Goal: Task Accomplishment & Management: Complete application form

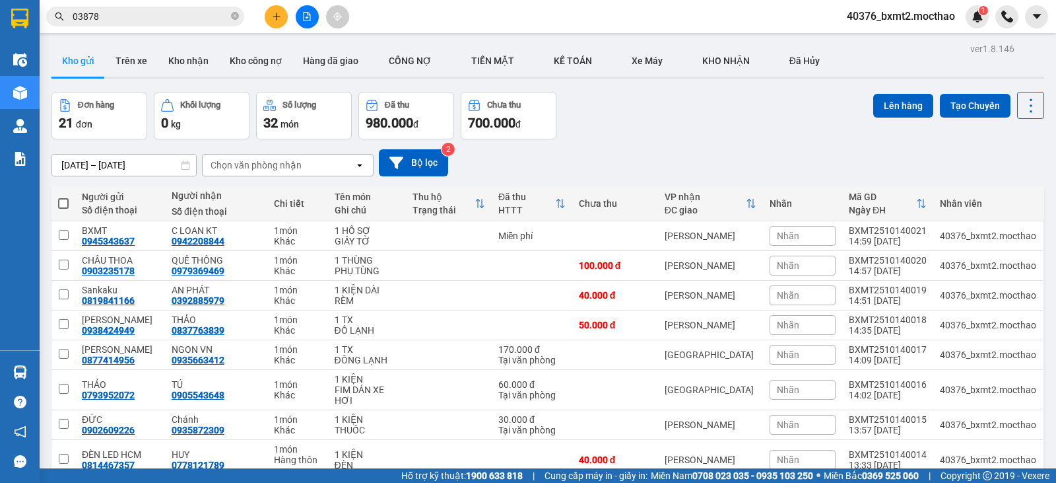
scroll to position [463, 0]
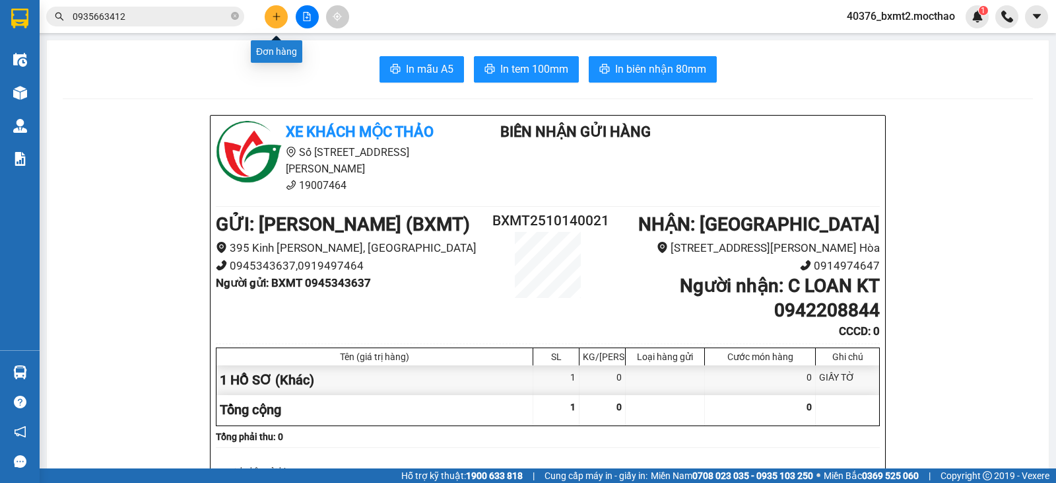
click at [277, 17] on icon "plus" at bounding box center [276, 16] width 9 height 9
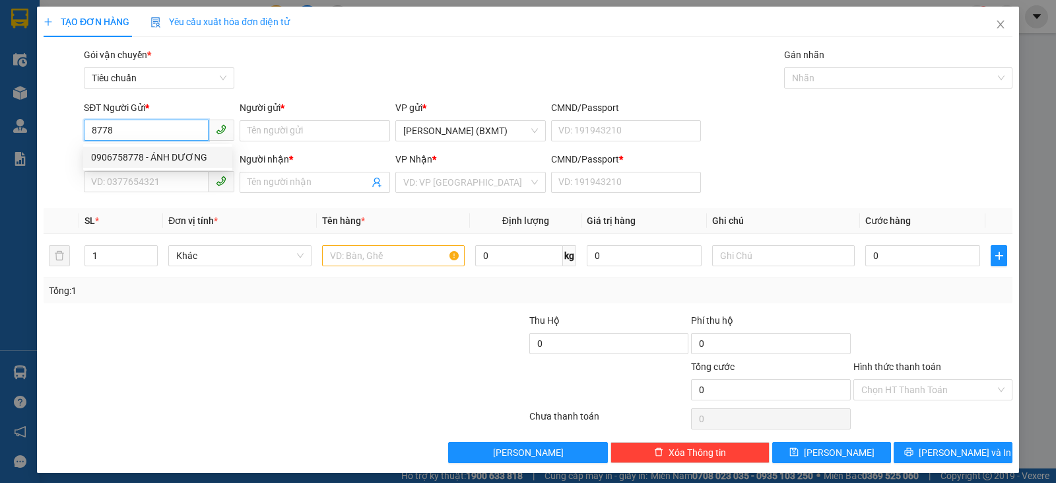
click at [165, 159] on div "0906758778 - ÁNH DƯƠNG" at bounding box center [157, 157] width 133 height 15
type input "0906758778"
type input "ÁNH DƯƠNG"
type input "0945854488"
type input "HỒNG NHUNG"
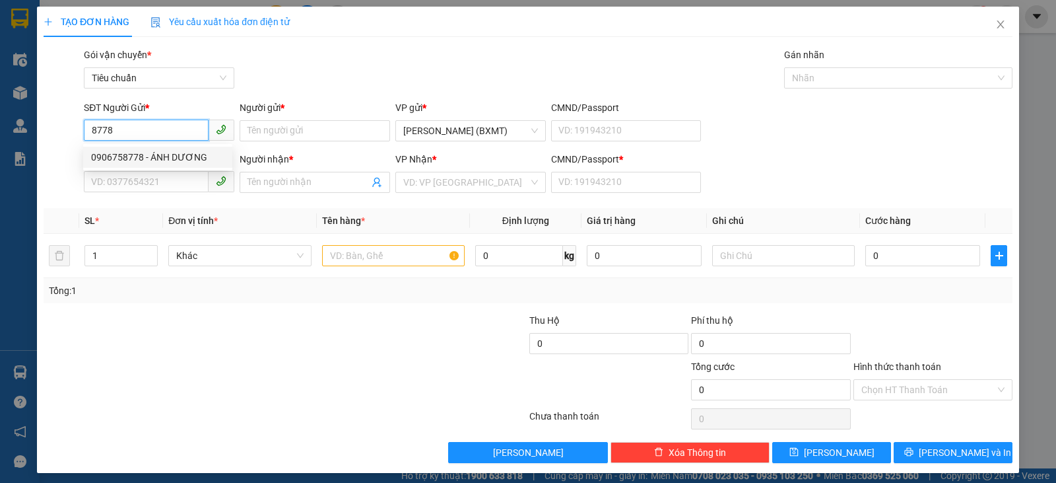
type input "0"
type input "20.000"
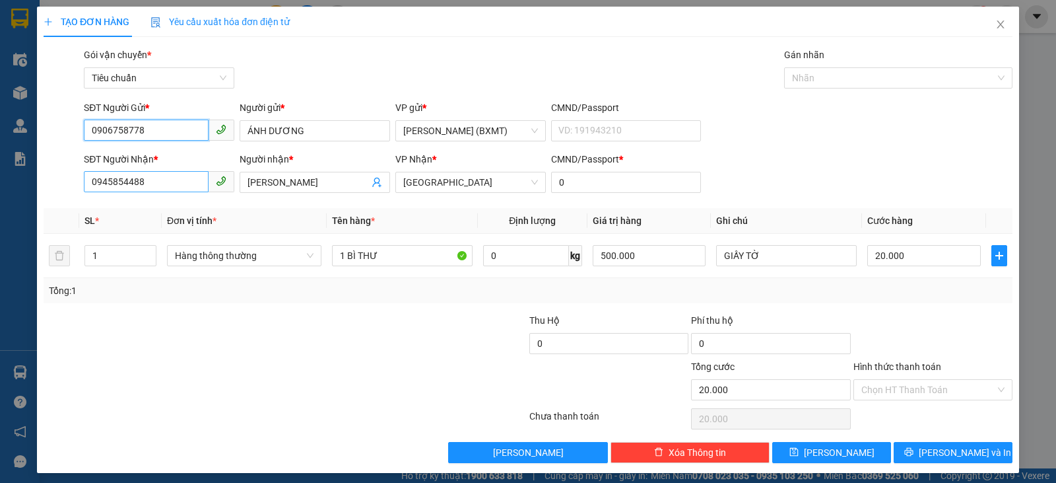
type input "0906758778"
click at [193, 187] on input "0945854488" at bounding box center [146, 181] width 125 height 21
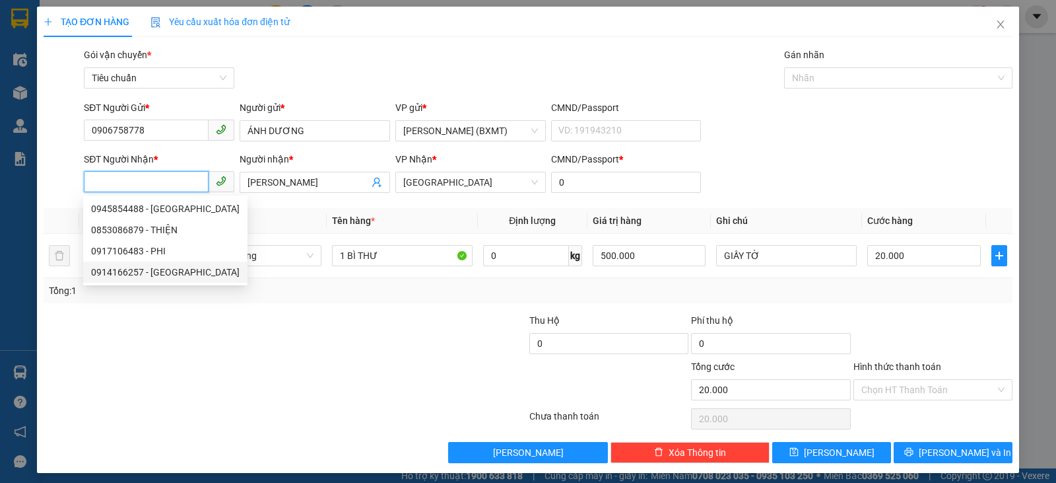
click at [163, 275] on div "0914166257 - HỒNG HIỆP" at bounding box center [165, 272] width 149 height 15
type input "0914166257"
type input "HỒNG HIỆP"
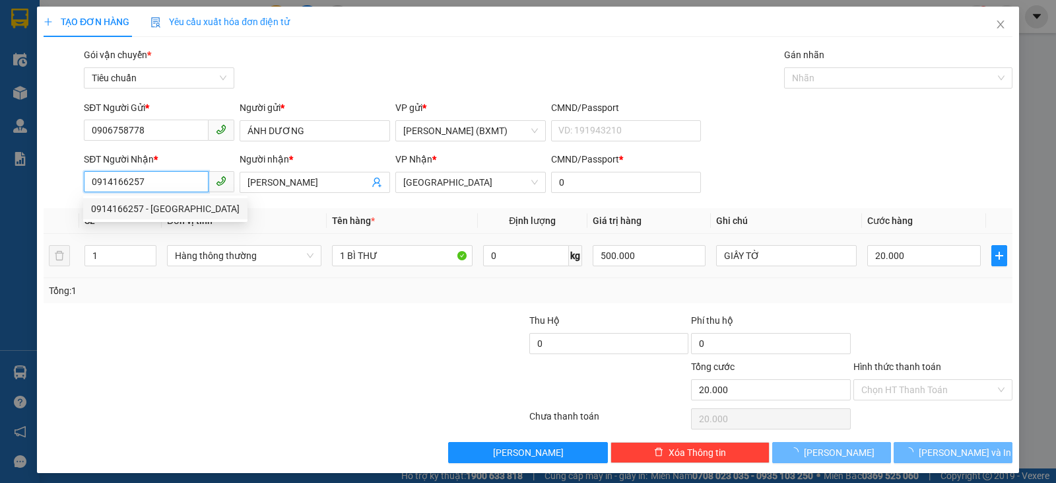
type input "30.000"
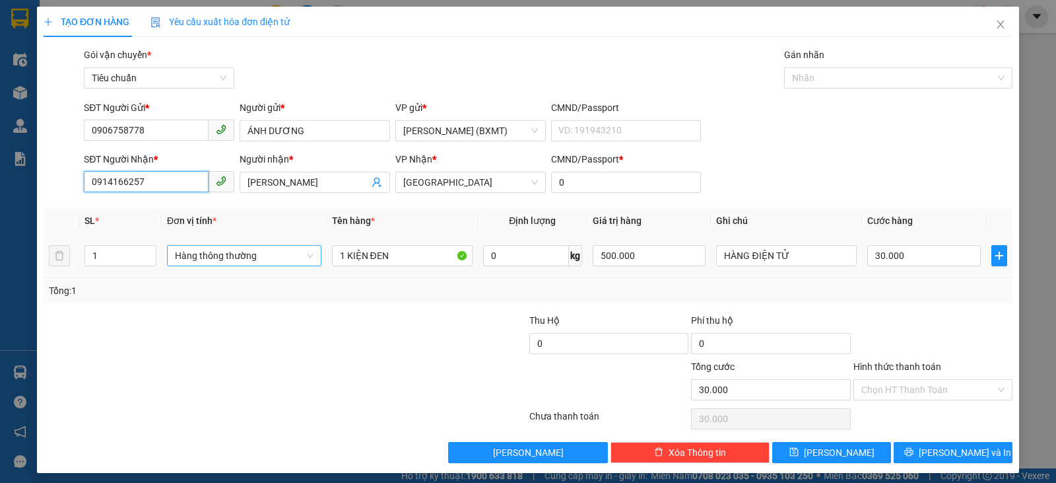
click at [234, 252] on span "Hàng thông thường" at bounding box center [244, 256] width 139 height 20
type input "0914166257"
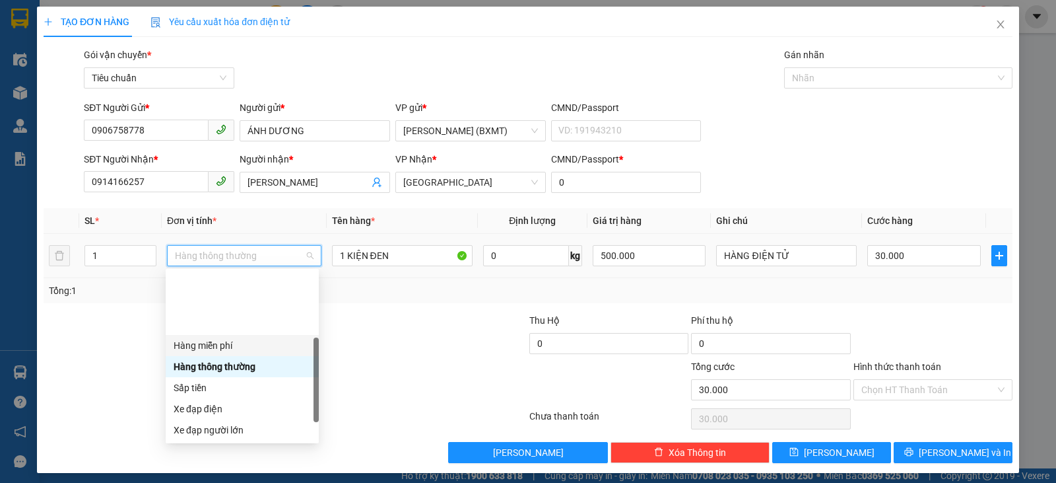
scroll to position [84, 0]
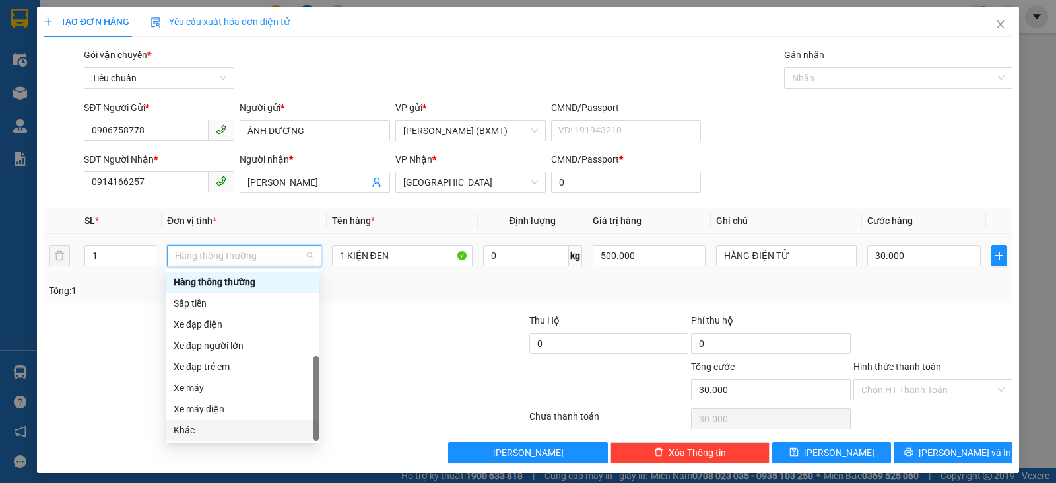
click at [208, 439] on div "Khác" at bounding box center [242, 429] width 153 height 21
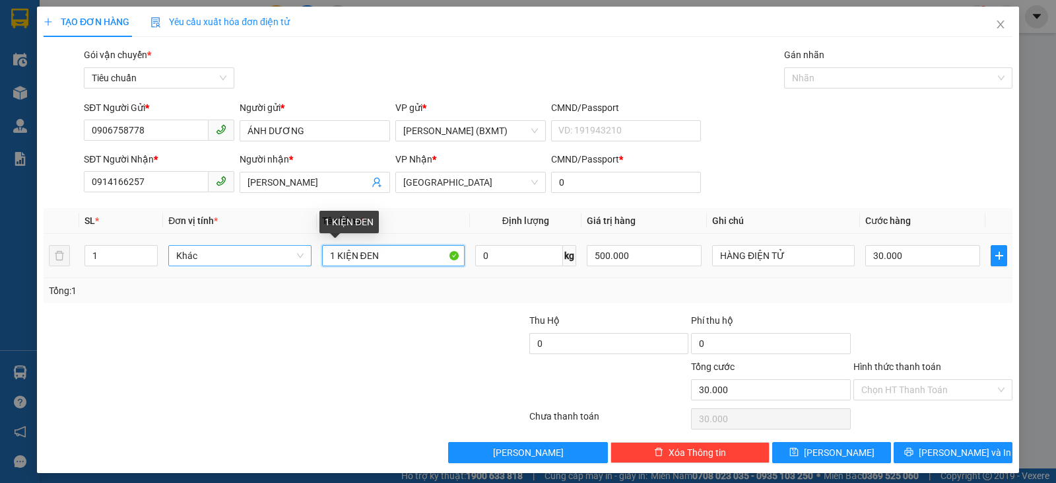
drag, startPoint x: 381, startPoint y: 259, endPoint x: 226, endPoint y: 249, distance: 155.5
click at [227, 250] on tr "1 Khác 1 KIỆN ĐEN 0 kg 500.000 HÀNG ĐIỆN TỬ 30.000" at bounding box center [528, 256] width 969 height 44
type input "1 BÌ THƯ"
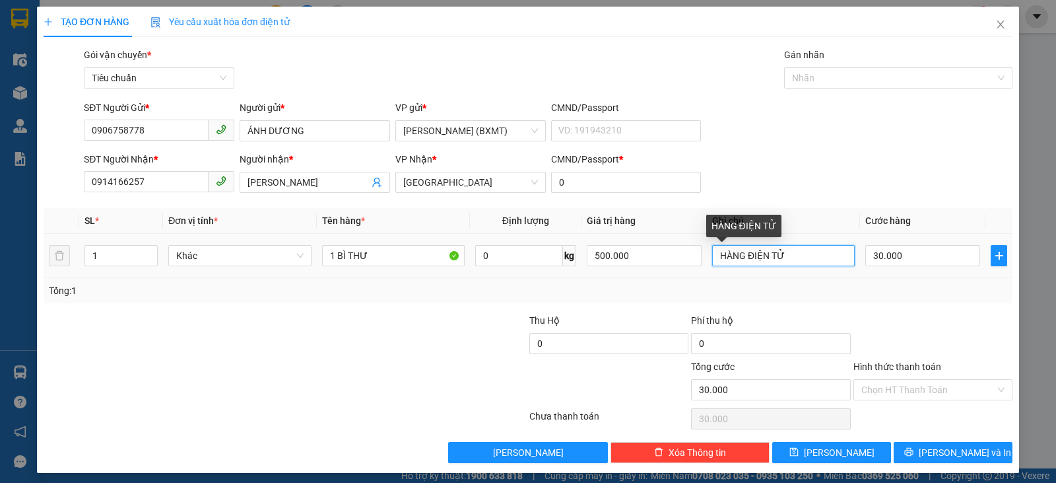
drag, startPoint x: 805, startPoint y: 255, endPoint x: 586, endPoint y: 267, distance: 218.9
click at [587, 268] on tr "1 Khác 1 BÌ THƯ 0 kg 500.000 HÀNG ĐIỆN TỬ 30.000" at bounding box center [528, 256] width 969 height 44
type input "GIẤY TỜ"
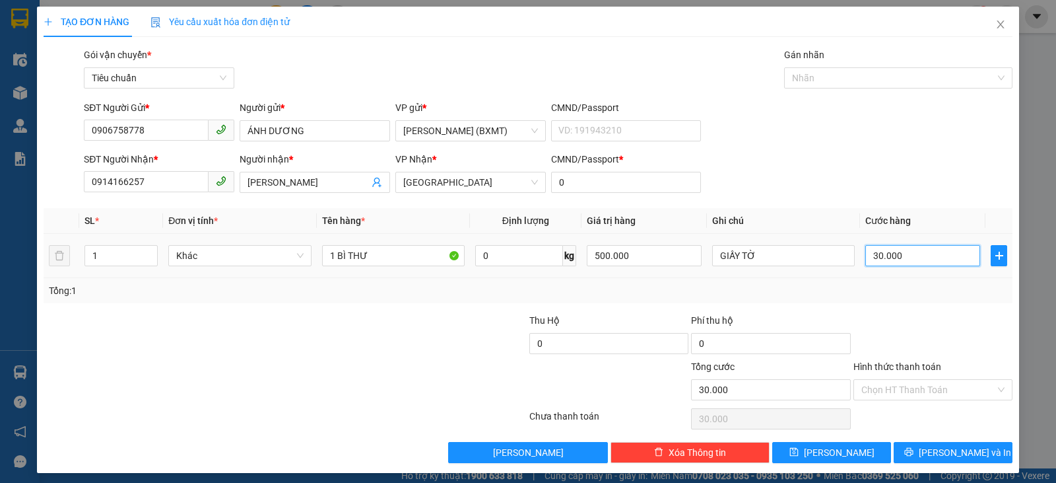
click at [911, 251] on input "30.000" at bounding box center [922, 255] width 115 height 21
type input "2"
type input "20"
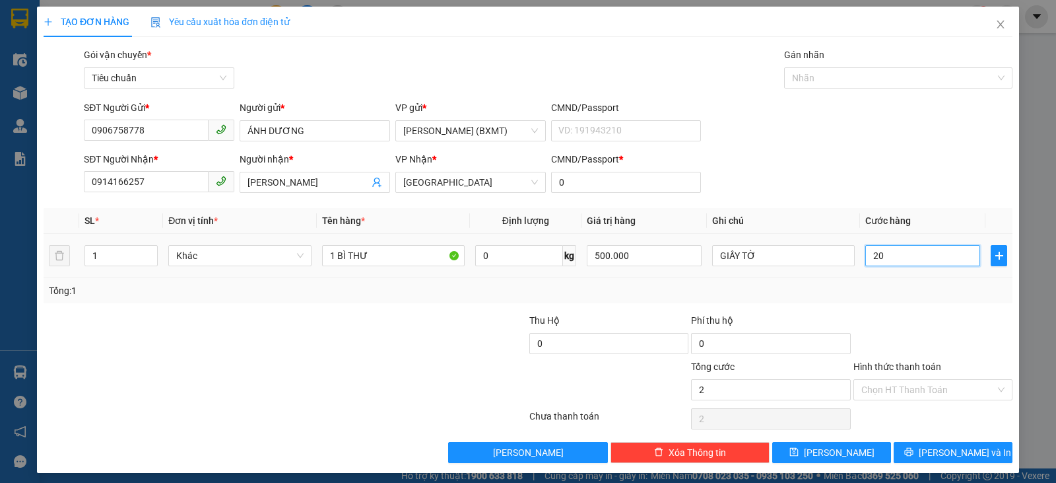
type input "20"
click at [972, 309] on div "Transit Pickup Surcharge Ids Transit Deliver Surcharge Ids Transit Deliver Surc…" at bounding box center [528, 255] width 969 height 415
type input "20.000"
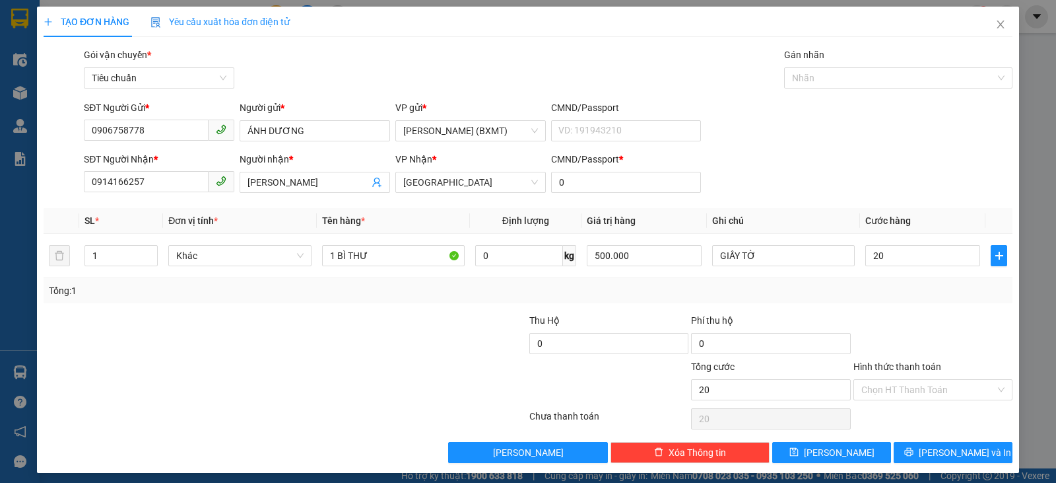
type input "20.000"
click at [933, 390] on input "Hình thức thanh toán" at bounding box center [928, 390] width 134 height 20
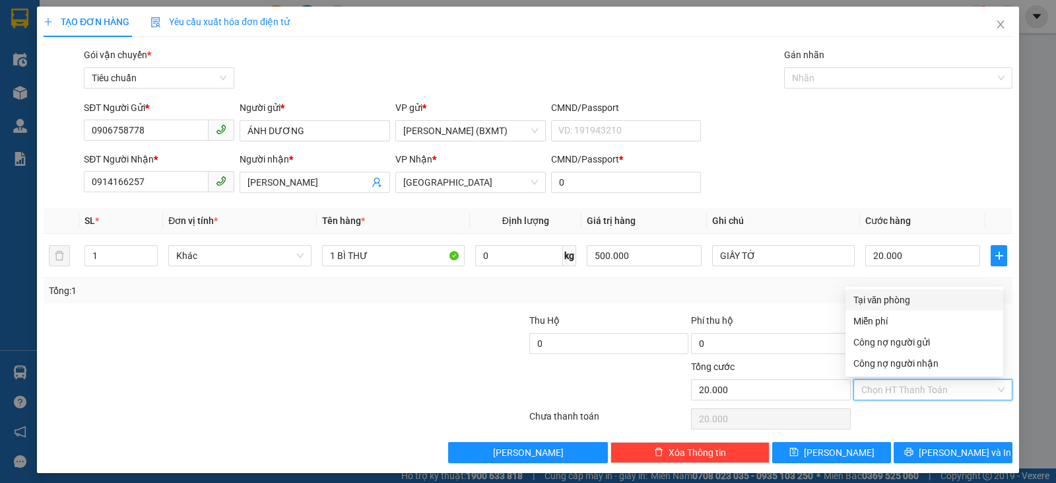
click at [885, 300] on div "Tại văn phòng" at bounding box center [925, 299] width 142 height 15
type input "0"
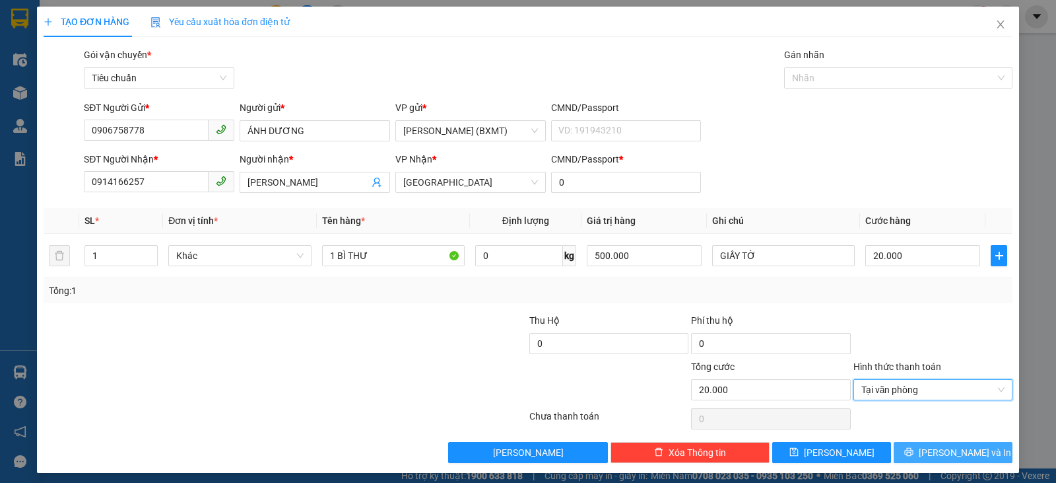
click at [947, 446] on span "Lưu và In" at bounding box center [965, 452] width 92 height 15
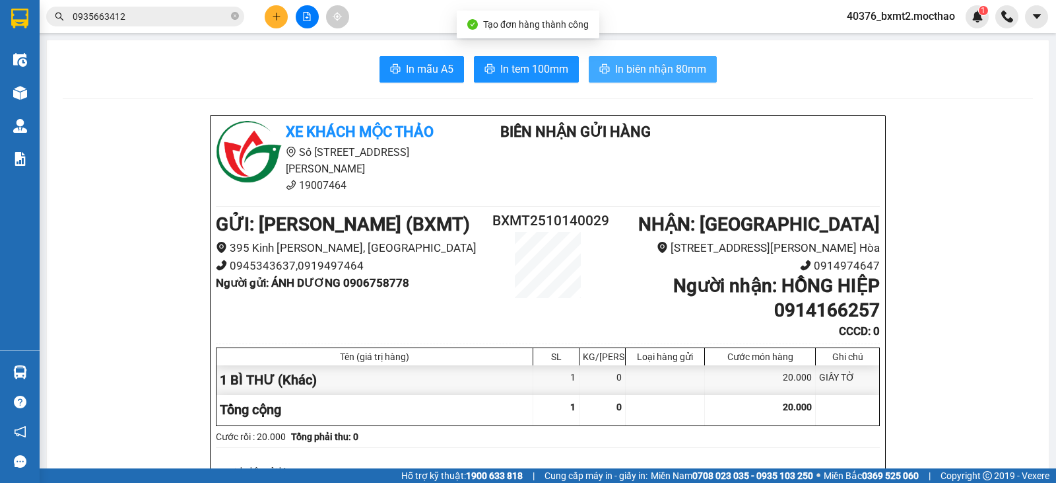
drag, startPoint x: 613, startPoint y: 70, endPoint x: 604, endPoint y: 80, distance: 13.5
click at [615, 69] on span "In biên nhận 80mm" at bounding box center [660, 69] width 91 height 17
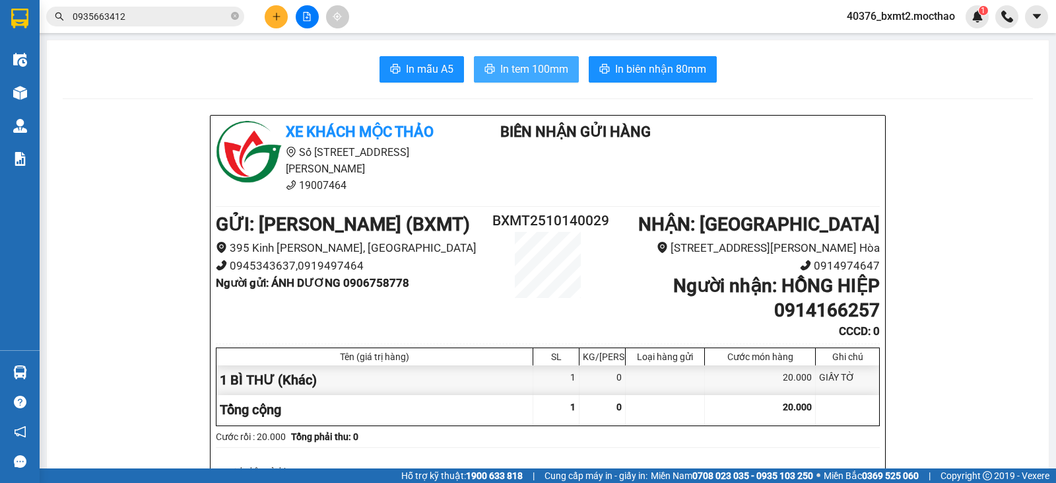
click at [518, 68] on span "In tem 100mm" at bounding box center [534, 69] width 68 height 17
